Goal: Transaction & Acquisition: Subscribe to service/newsletter

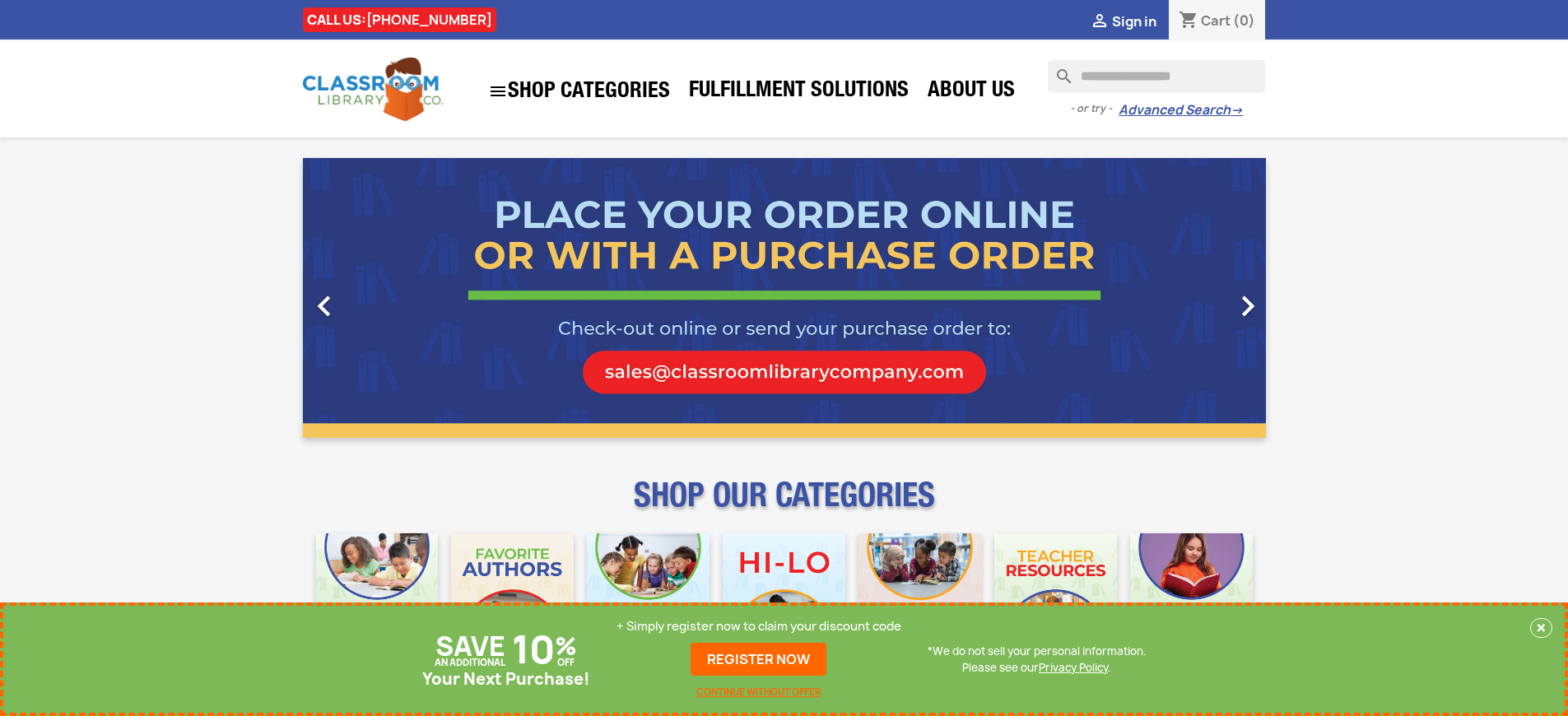
click at [759, 626] on p "+ Simply register now to claim your discount code" at bounding box center [758, 626] width 285 height 17
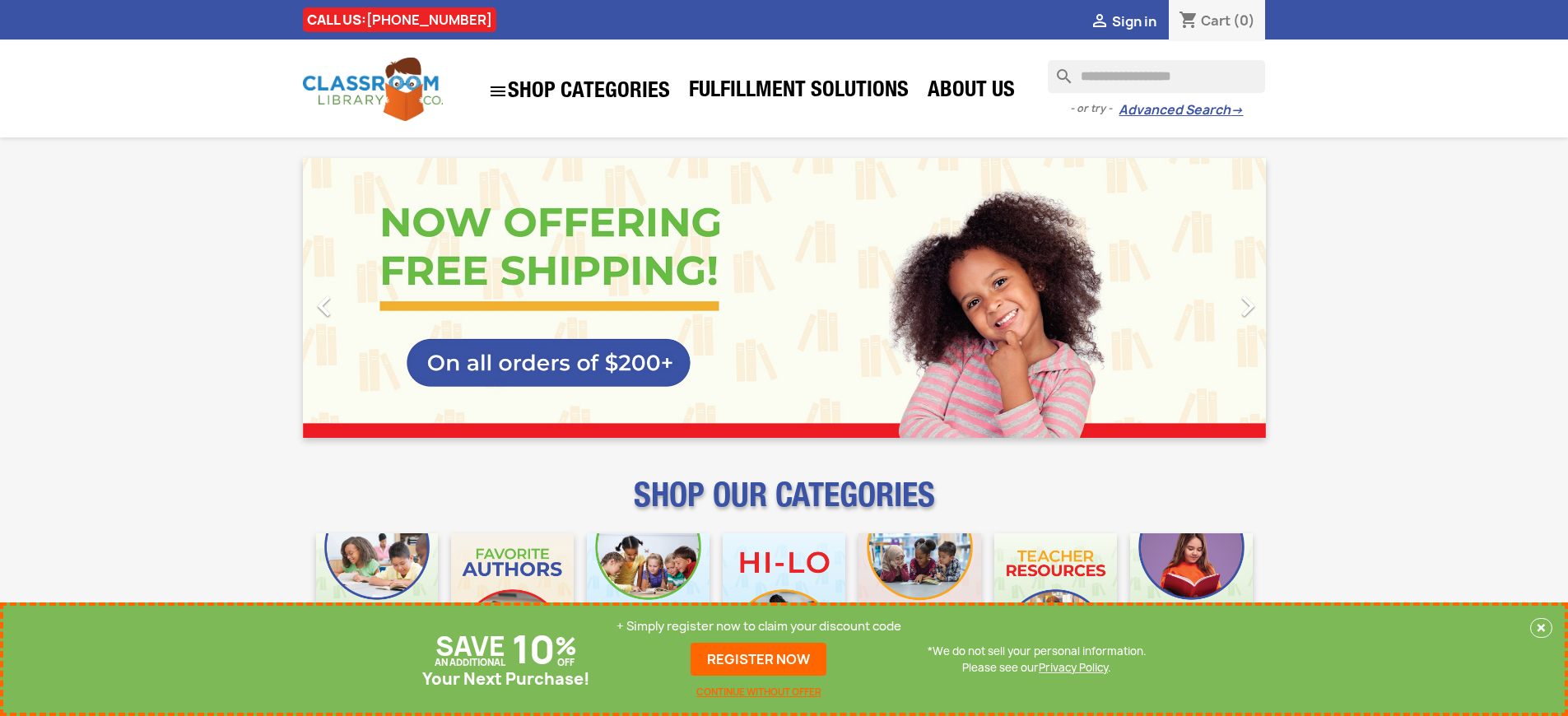
click at [759, 626] on p "+ Simply register now to claim your discount code" at bounding box center [758, 626] width 285 height 17
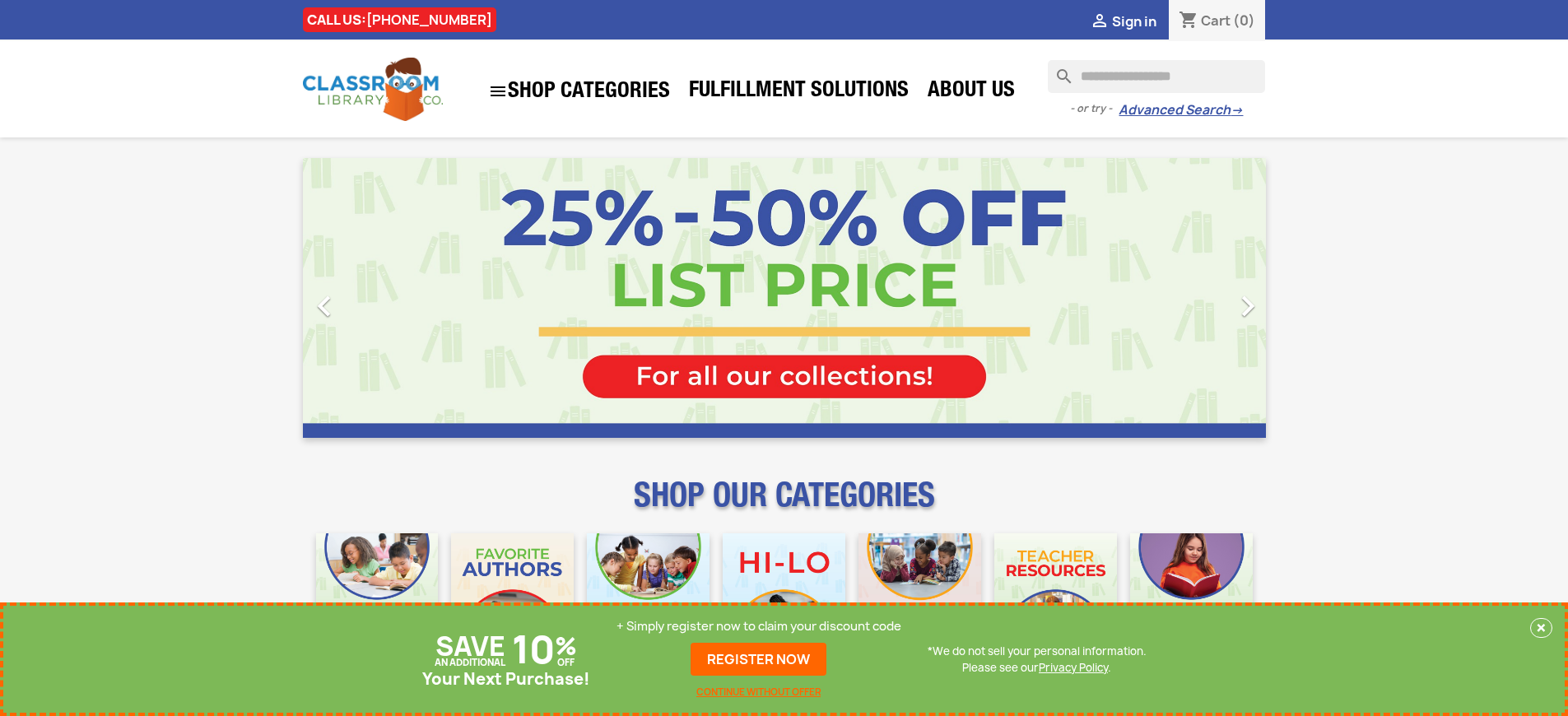
click at [759, 626] on p "+ Simply register now to claim your discount code" at bounding box center [758, 626] width 285 height 17
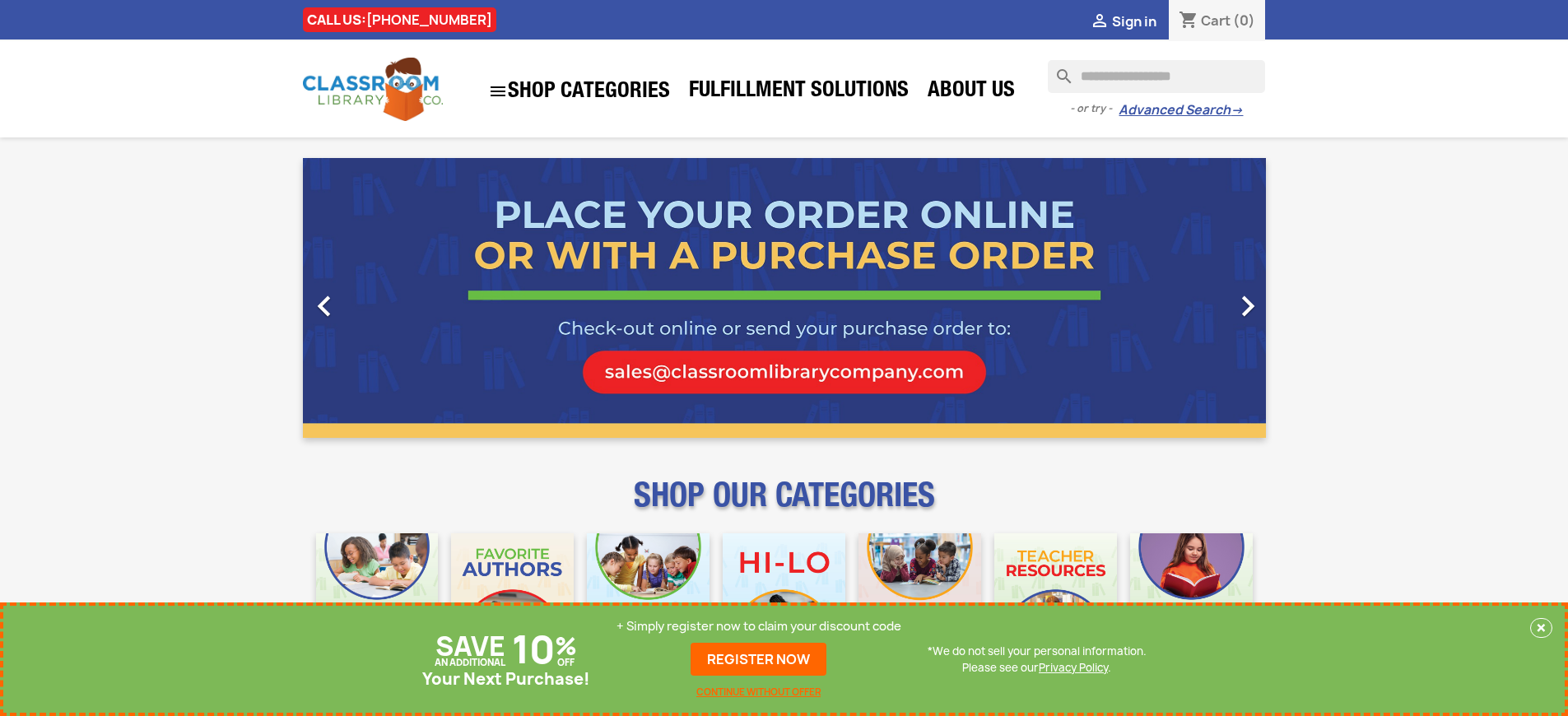
click at [759, 626] on p "+ Simply register now to claim your discount code" at bounding box center [758, 626] width 285 height 17
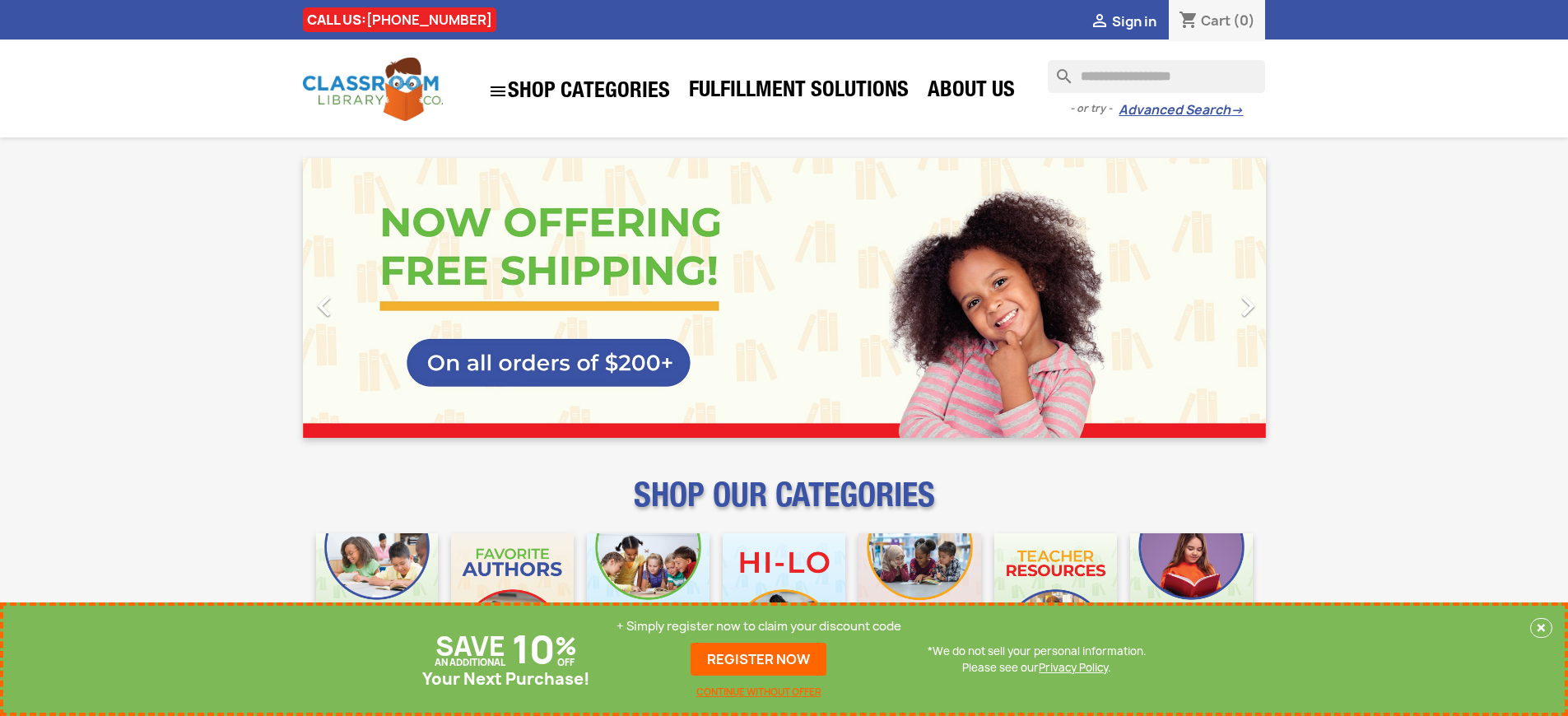
click at [759, 626] on p "+ Simply register now to claim your discount code" at bounding box center [758, 626] width 285 height 17
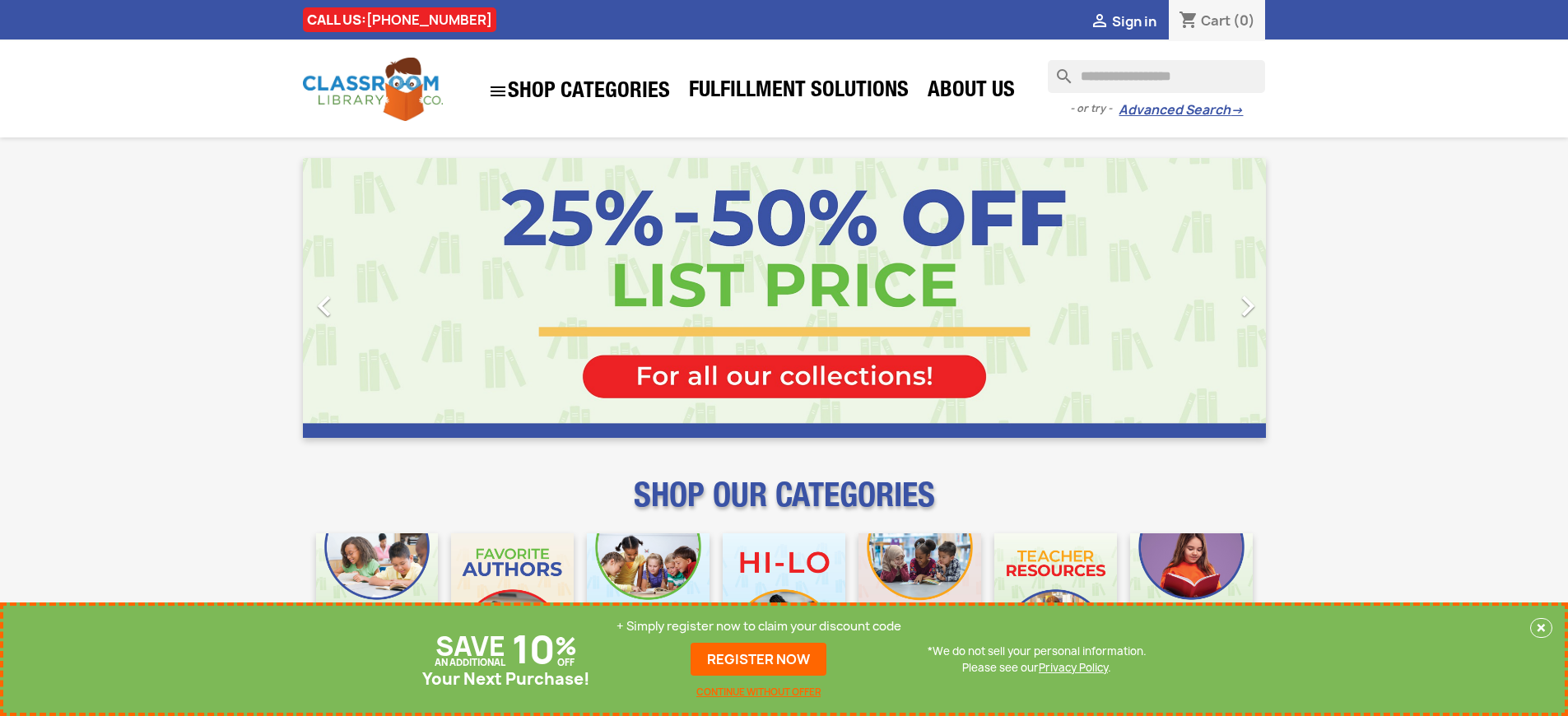
click at [759, 626] on p "+ Simply register now to claim your discount code" at bounding box center [758, 626] width 285 height 17
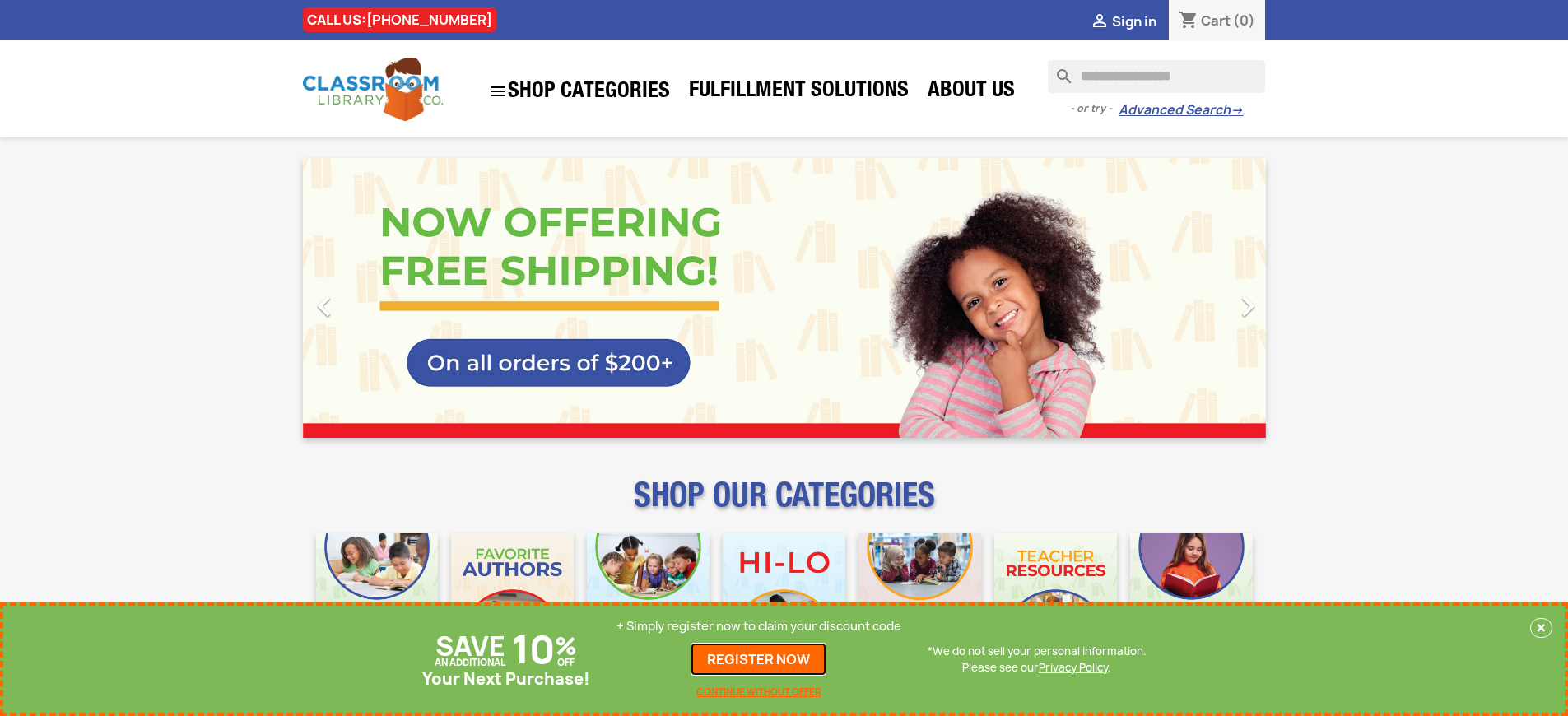
click at [759, 659] on link "REGISTER NOW" at bounding box center [758, 659] width 136 height 33
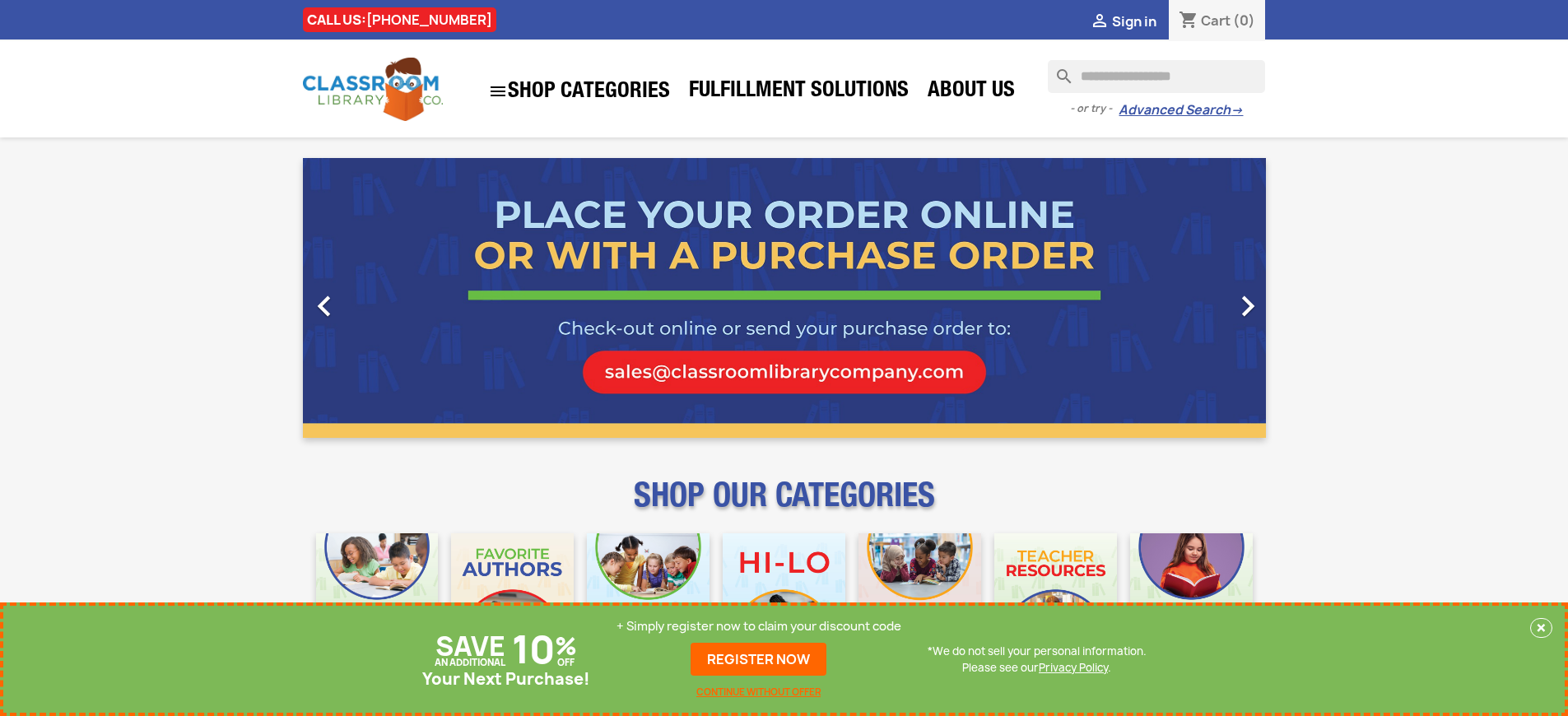
click at [759, 626] on p "+ Simply register now to claim your discount code" at bounding box center [758, 626] width 285 height 17
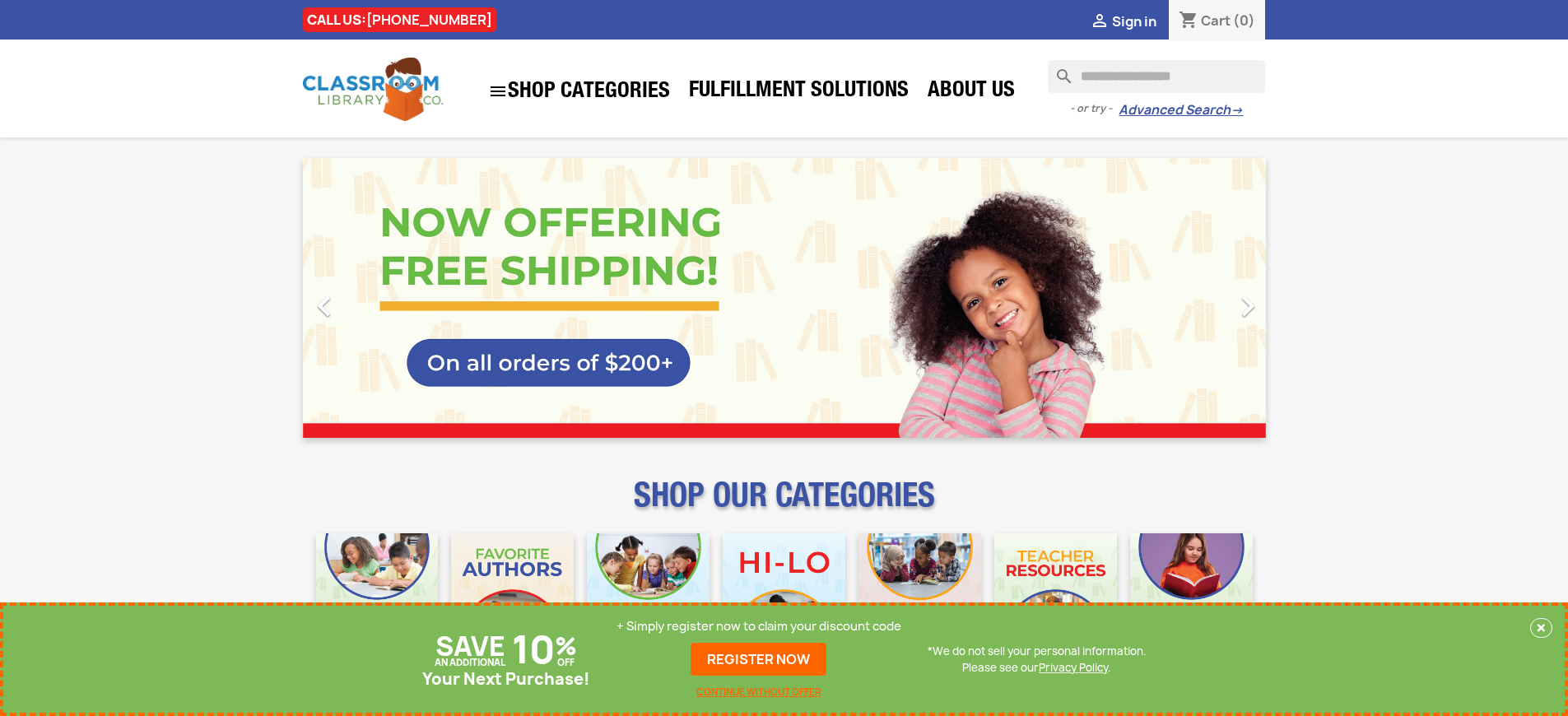
click at [759, 626] on p "+ Simply register now to claim your discount code" at bounding box center [758, 626] width 285 height 17
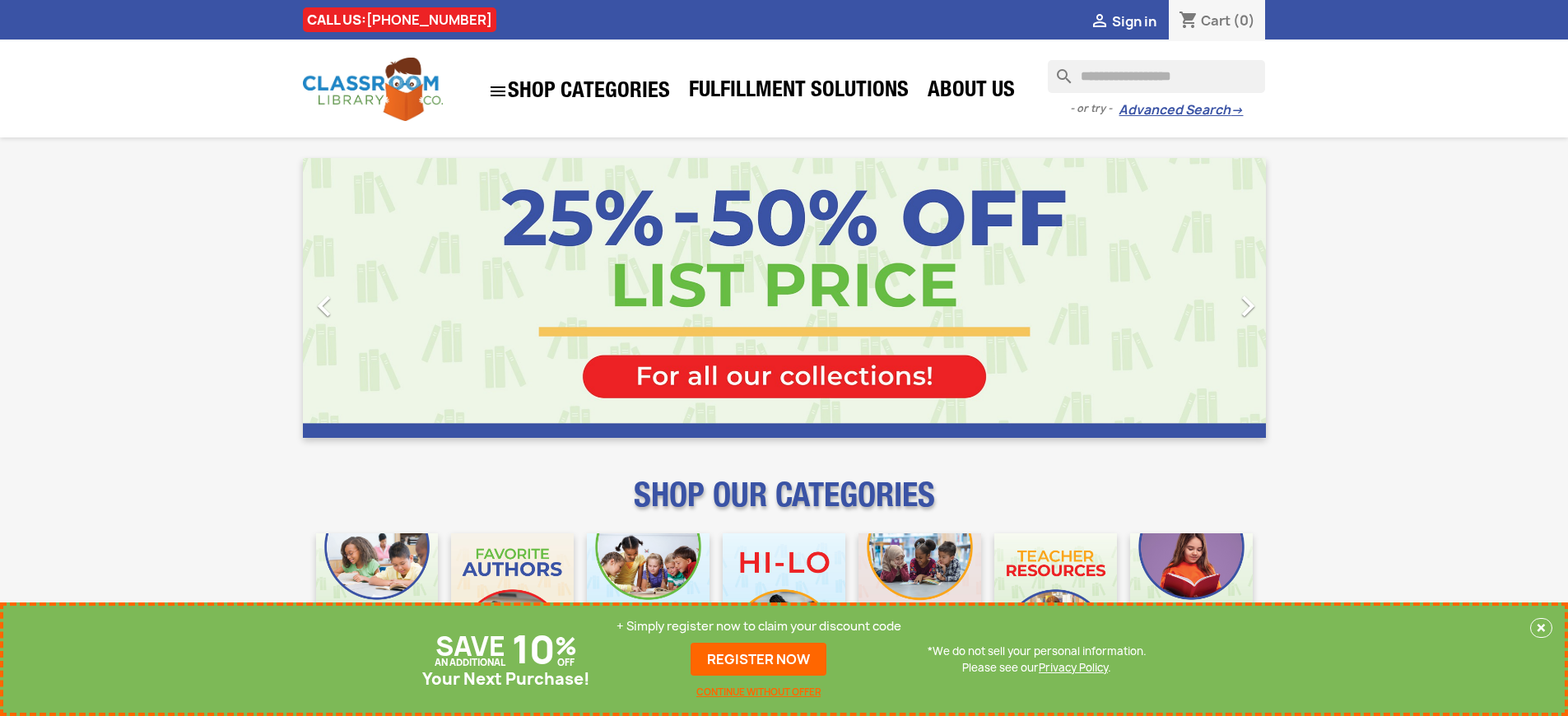
click at [759, 626] on p "+ Simply register now to claim your discount code" at bounding box center [758, 626] width 285 height 17
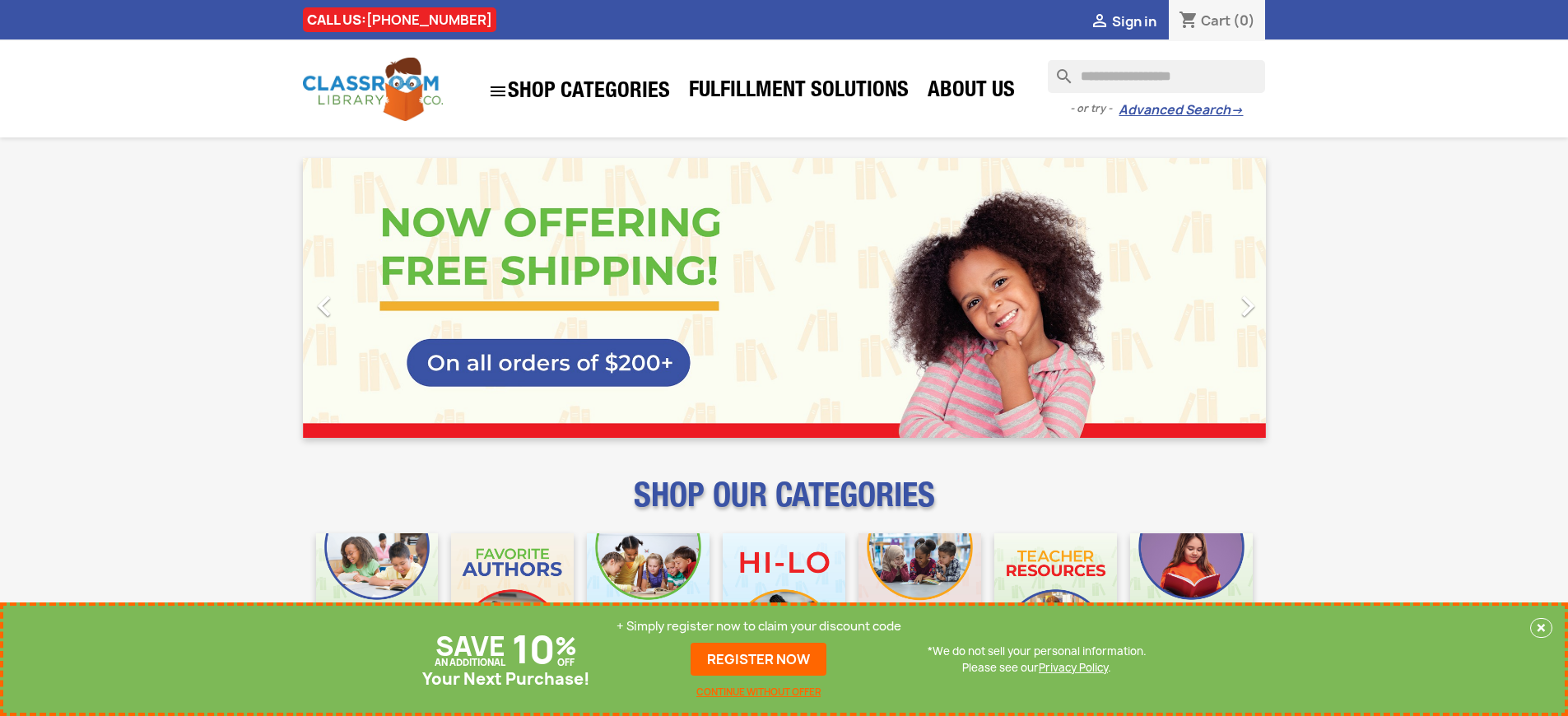
click at [759, 626] on p "+ Simply register now to claim your discount code" at bounding box center [758, 626] width 285 height 17
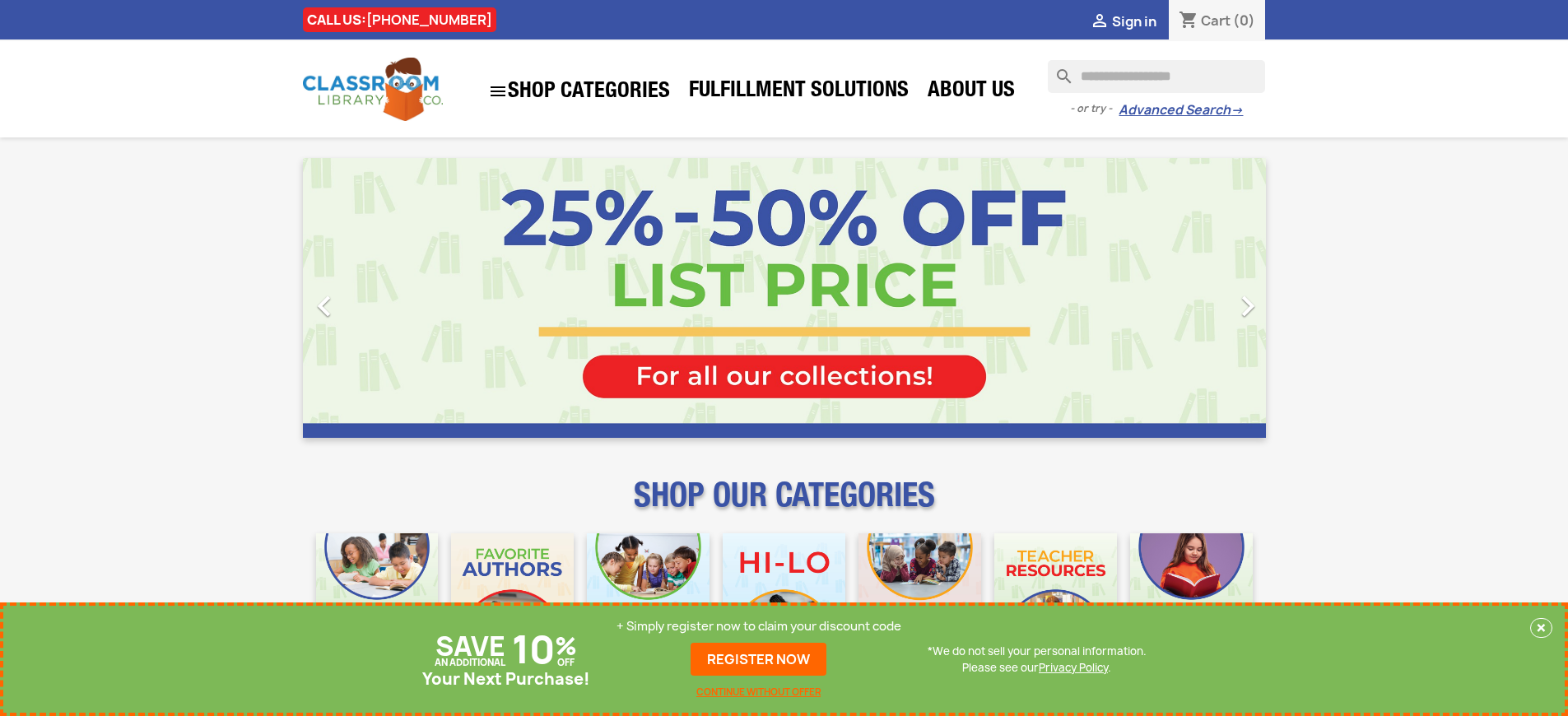
click at [759, 626] on p "+ Simply register now to claim your discount code" at bounding box center [758, 626] width 285 height 17
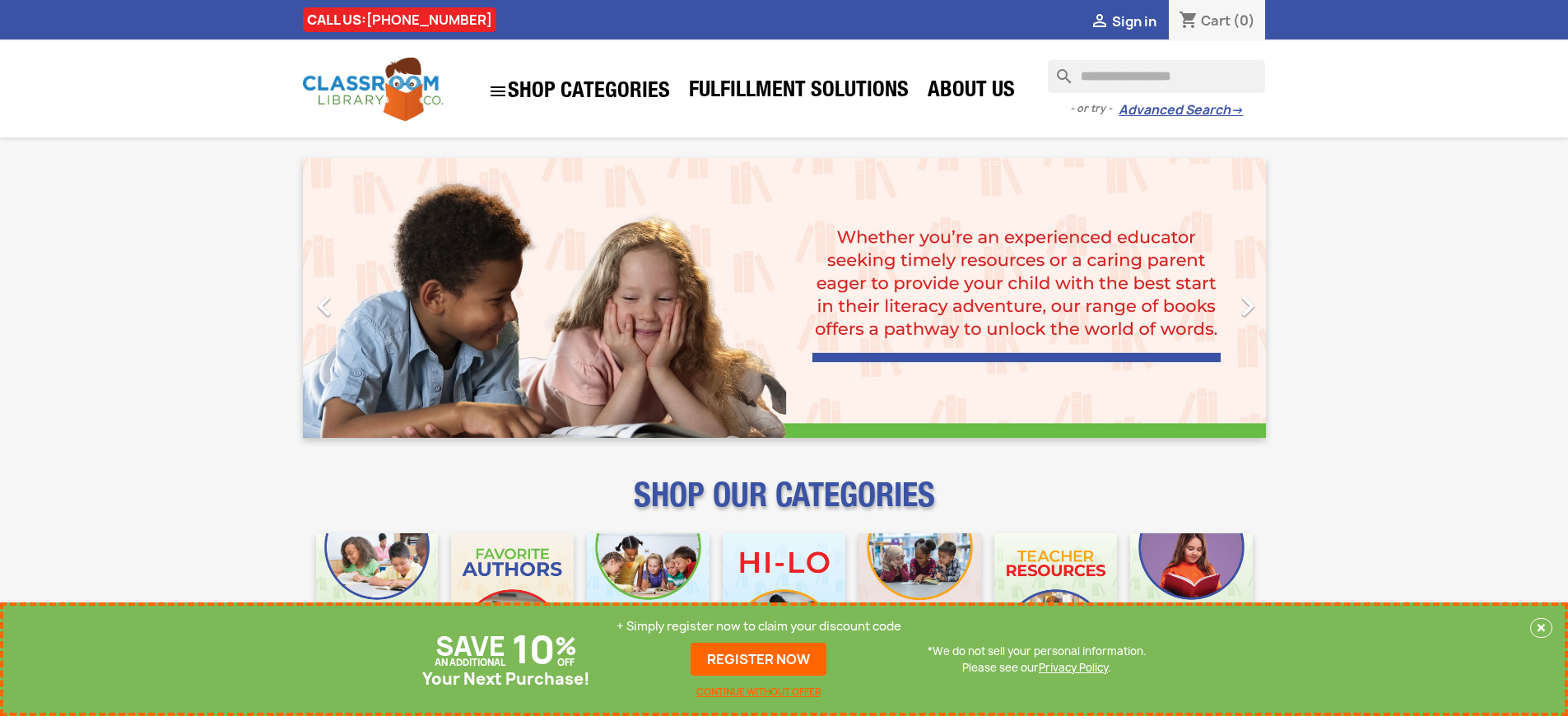
click at [759, 626] on p "+ Simply register now to claim your discount code" at bounding box center [758, 626] width 285 height 17
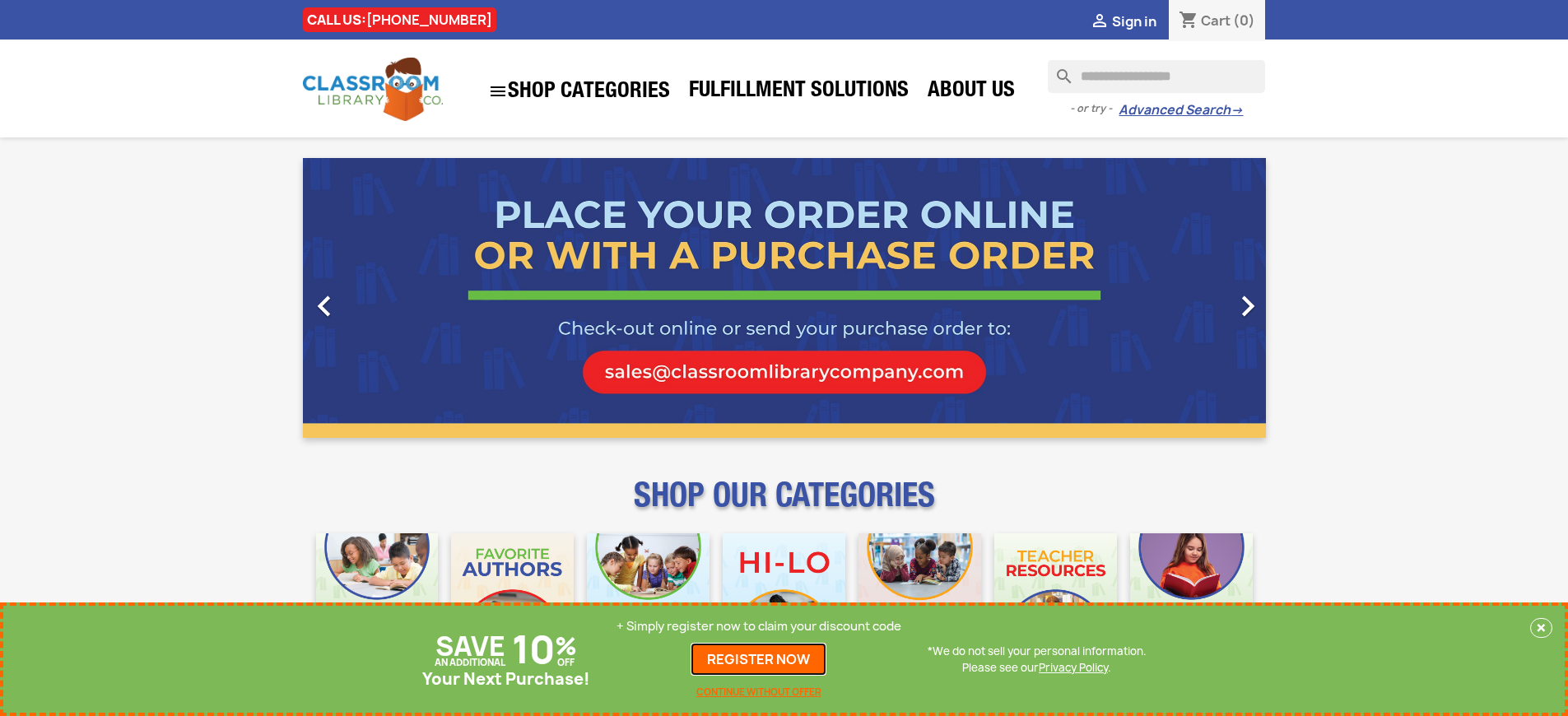
click at [759, 659] on link "REGISTER NOW" at bounding box center [758, 659] width 136 height 33
